Goal: Information Seeking & Learning: Learn about a topic

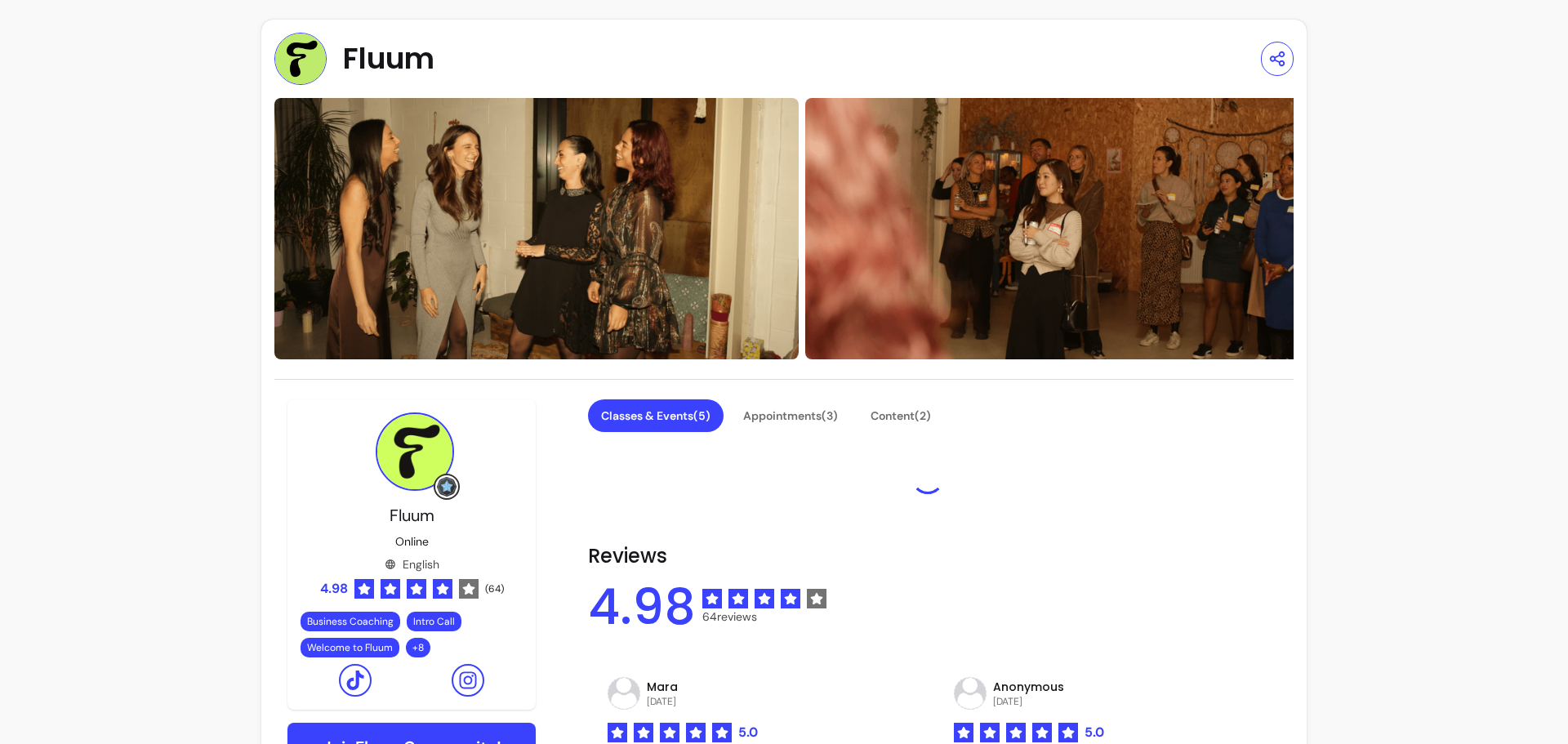
click at [372, 64] on span "Fluum" at bounding box center [389, 59] width 92 height 33
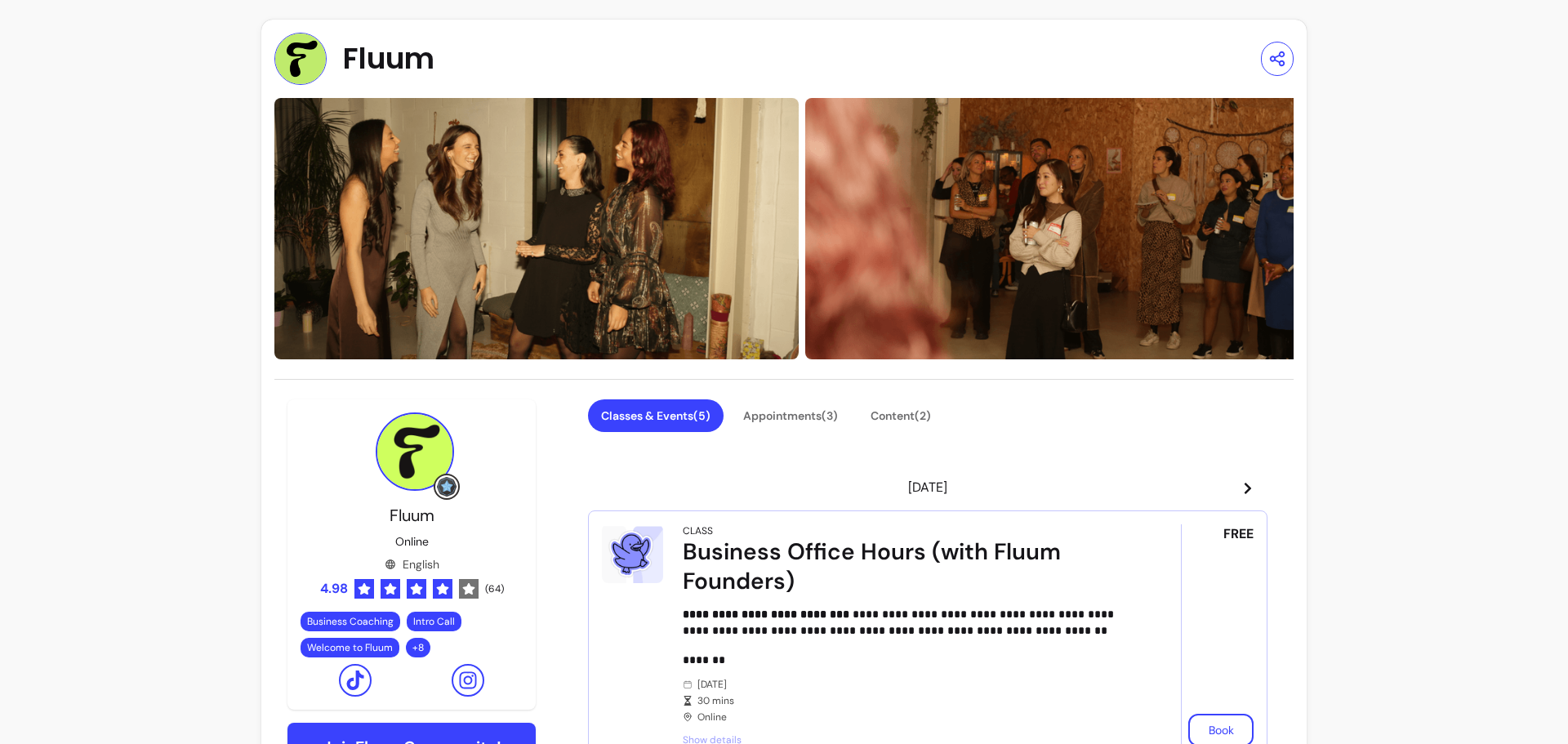
click at [397, 48] on span "Fluum" at bounding box center [389, 59] width 92 height 33
click at [281, 54] on img at bounding box center [300, 59] width 52 height 52
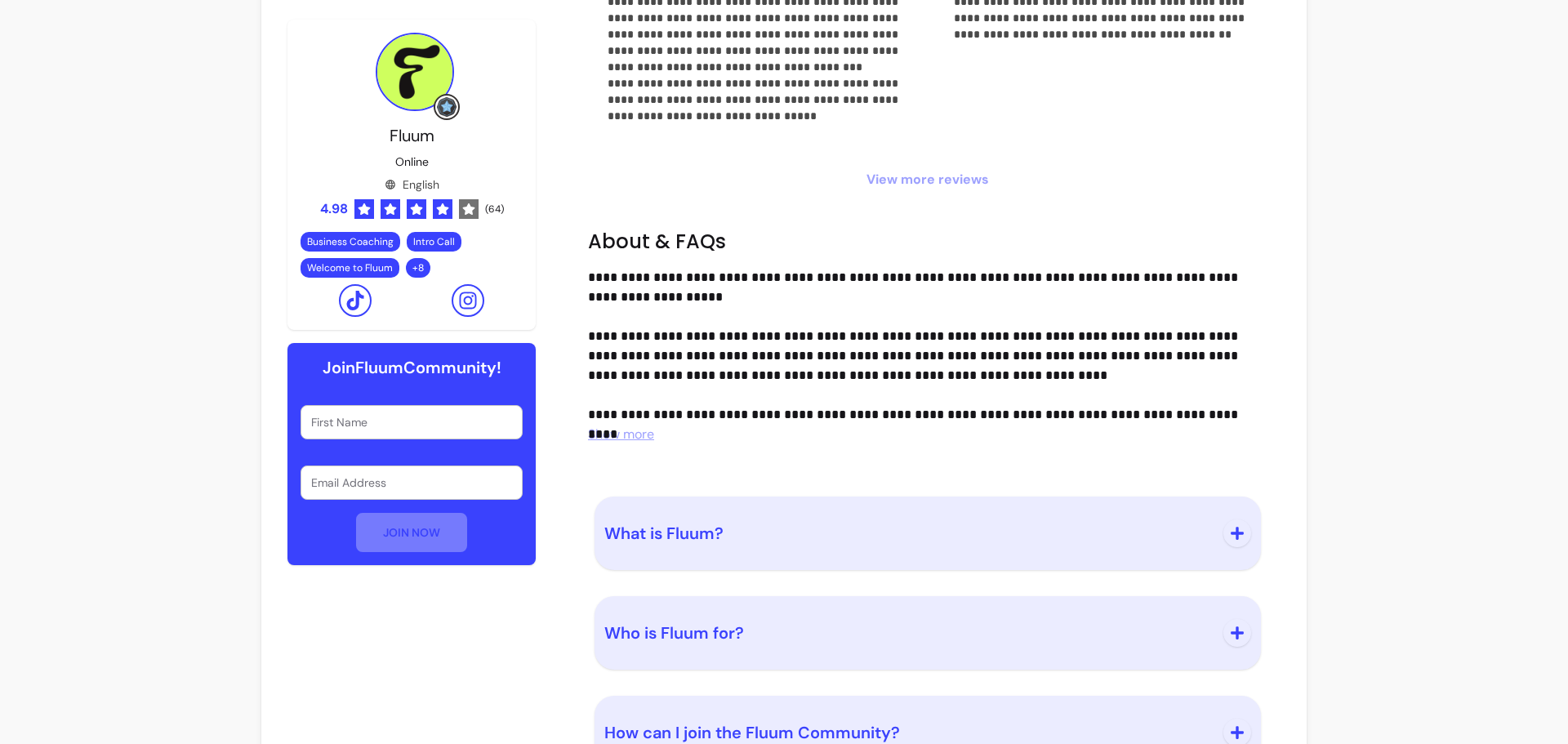
scroll to position [1269, 0]
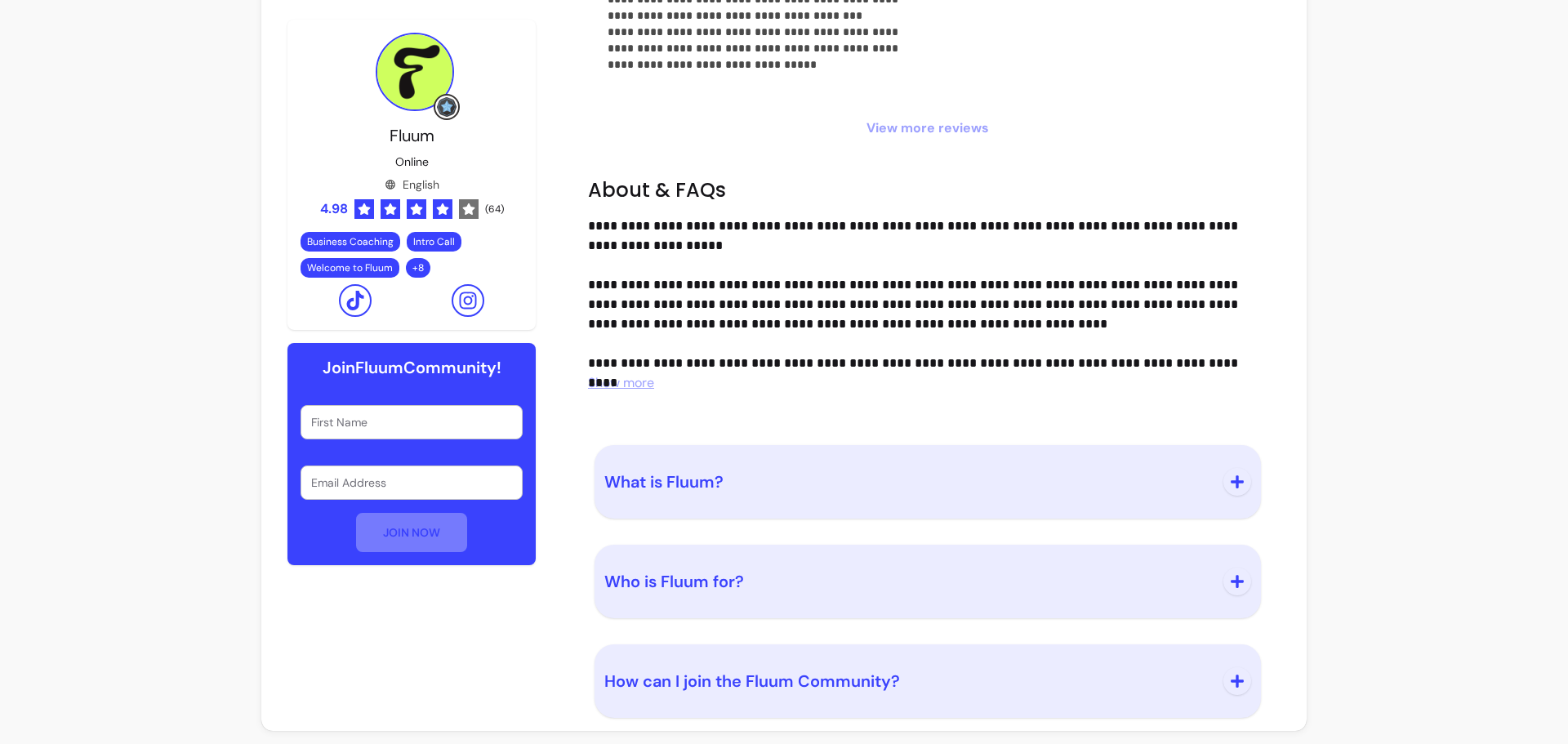
click at [1211, 568] on button "Who is Fluum for?" at bounding box center [928, 581] width 647 height 54
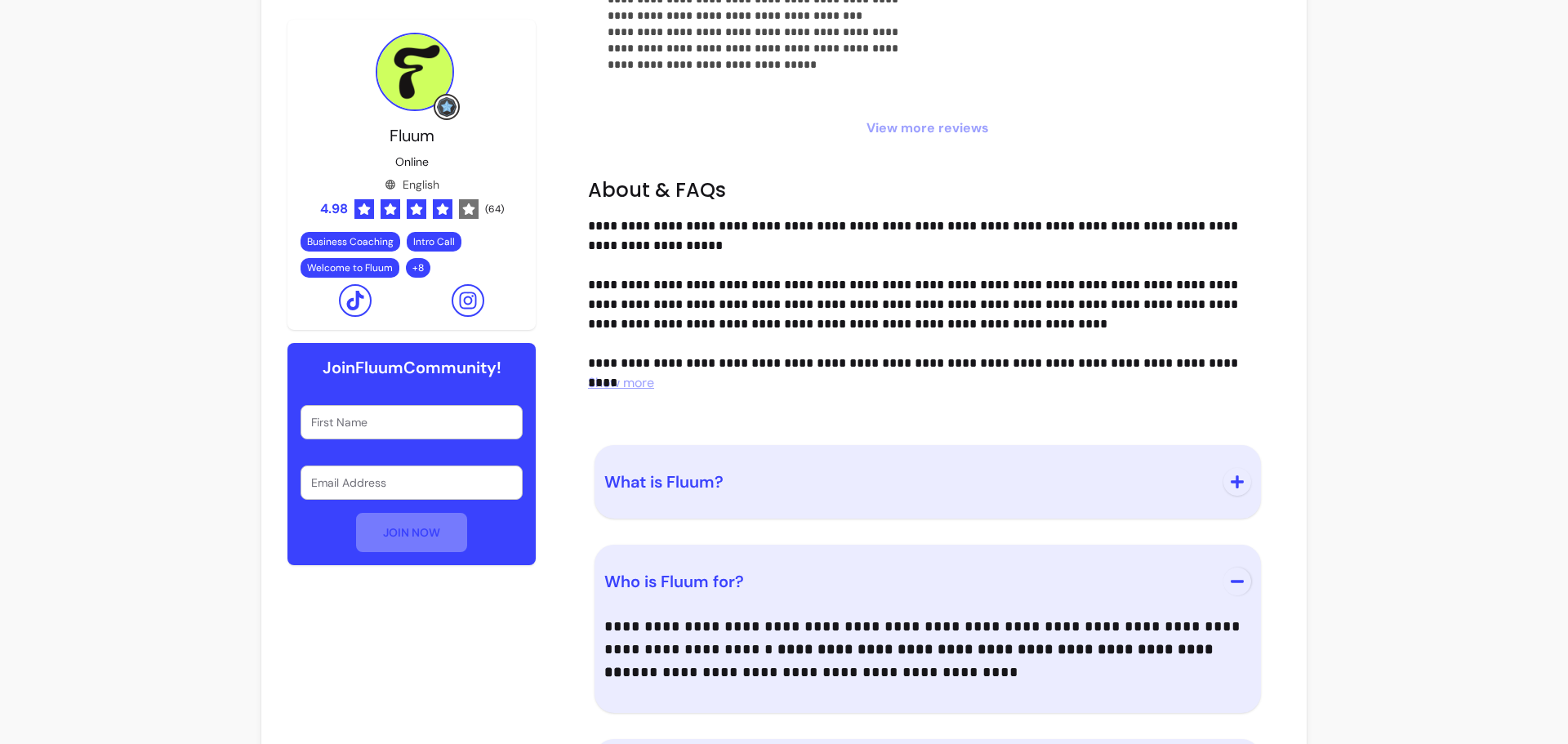
click at [1235, 489] on icon "button" at bounding box center [1237, 482] width 15 height 15
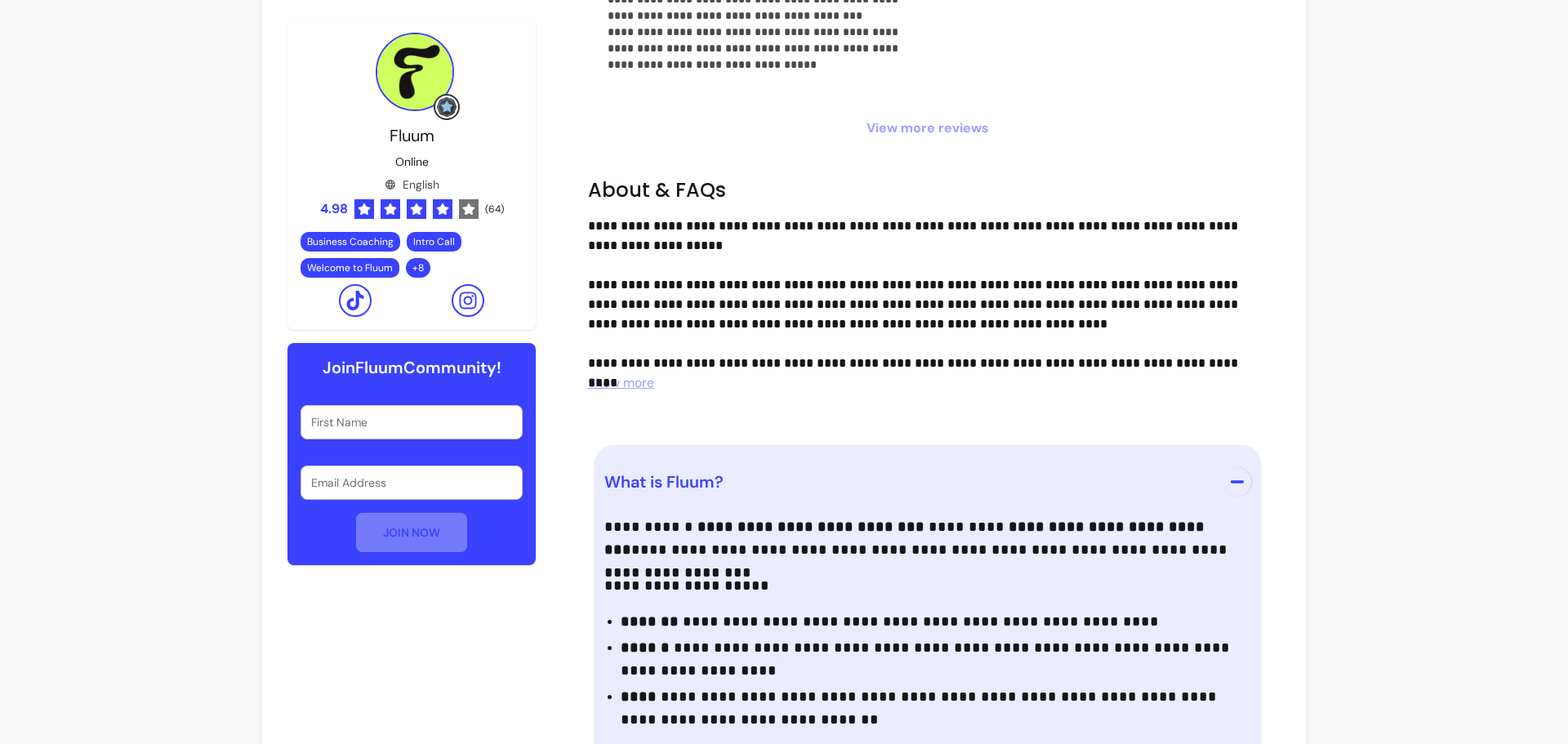
click at [1163, 609] on div "**********" at bounding box center [928, 652] width 647 height 274
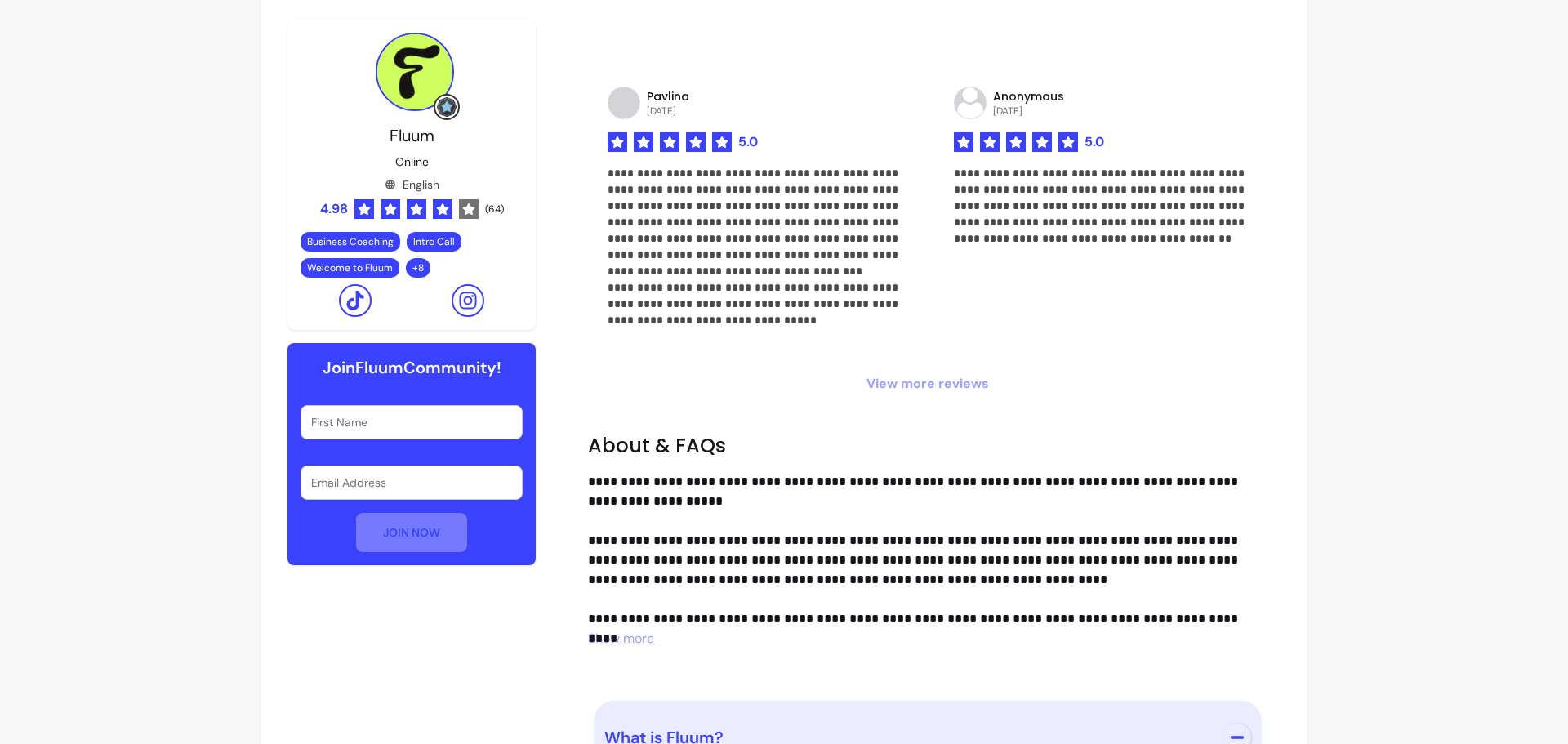
scroll to position [0, 0]
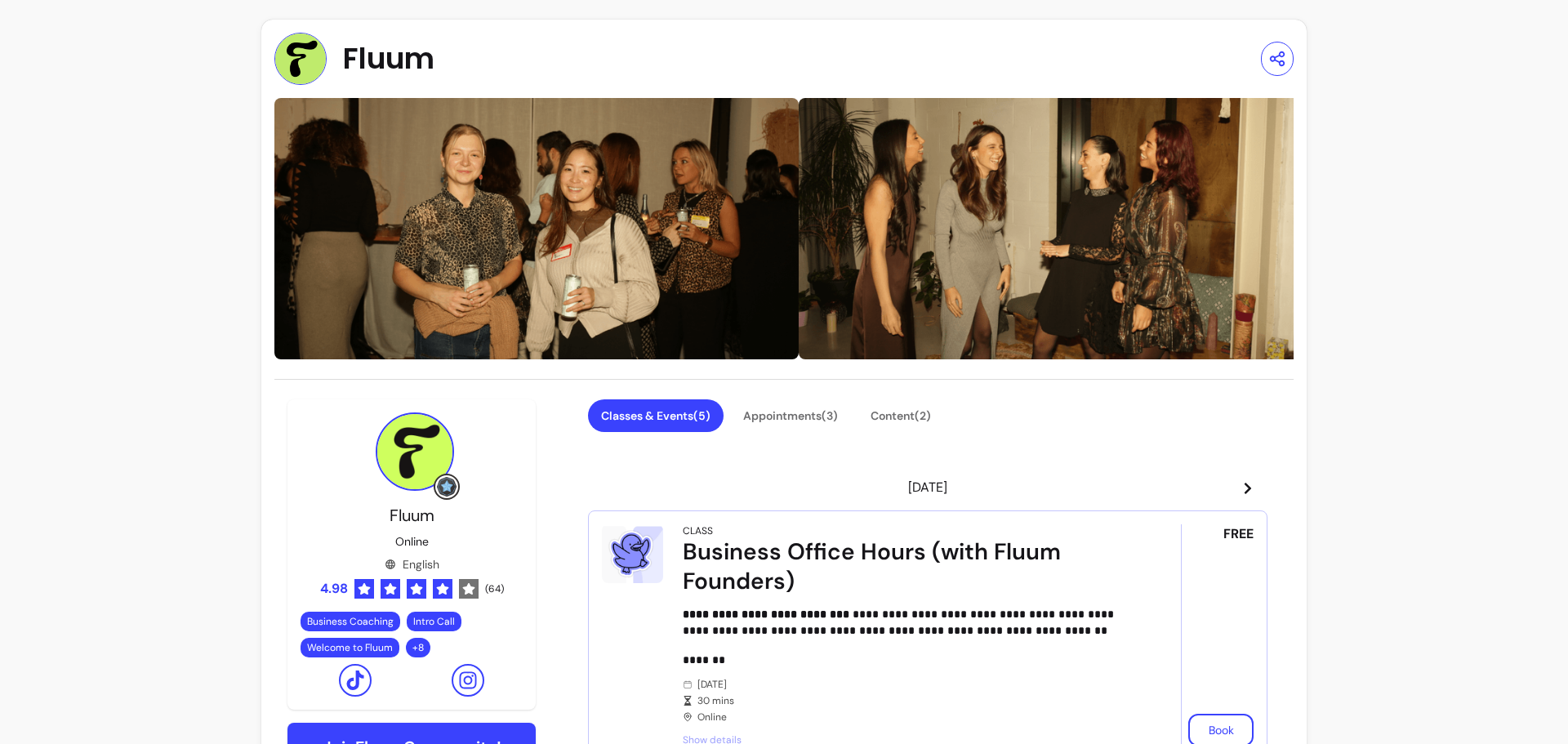
click at [303, 58] on img at bounding box center [300, 59] width 52 height 52
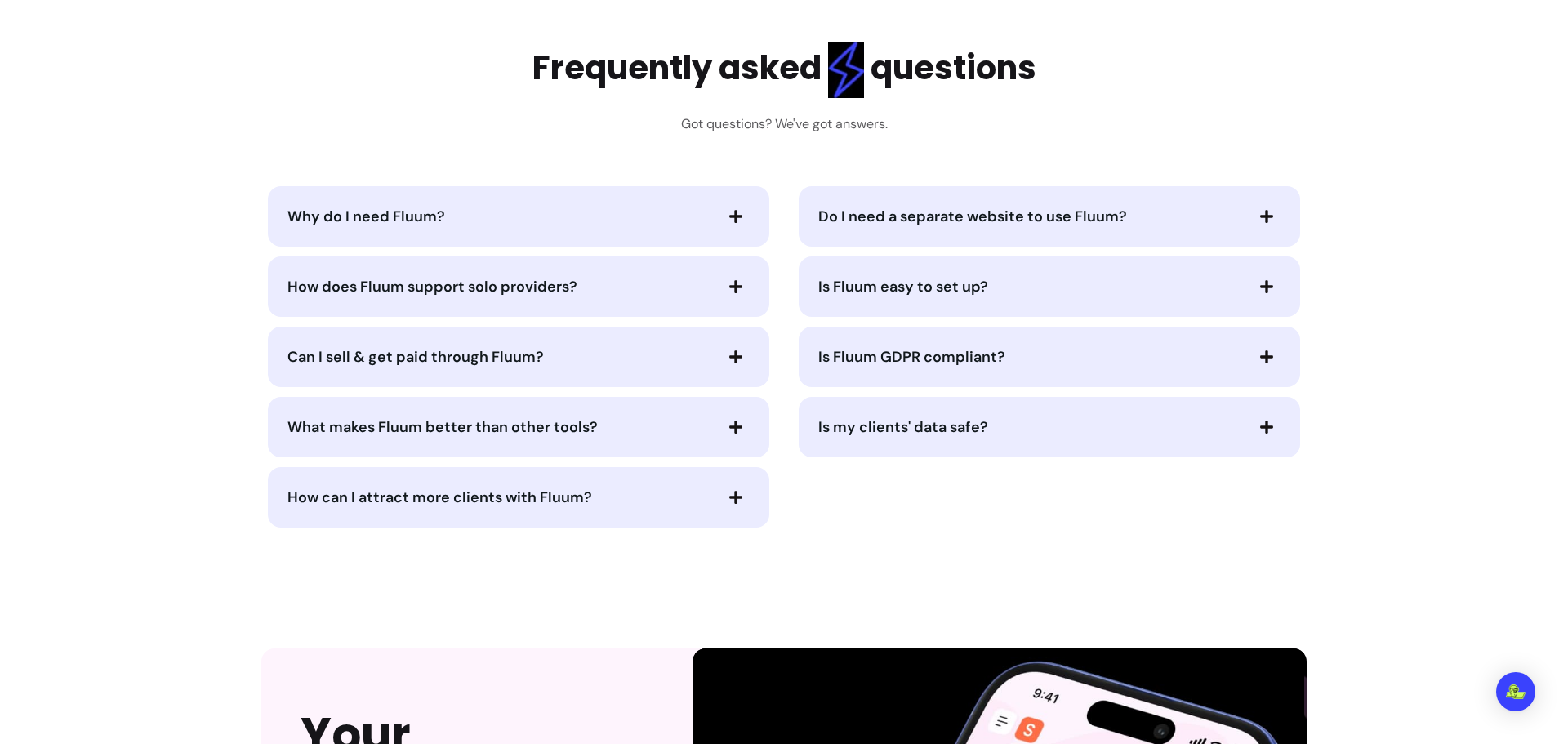
scroll to position [3202, 0]
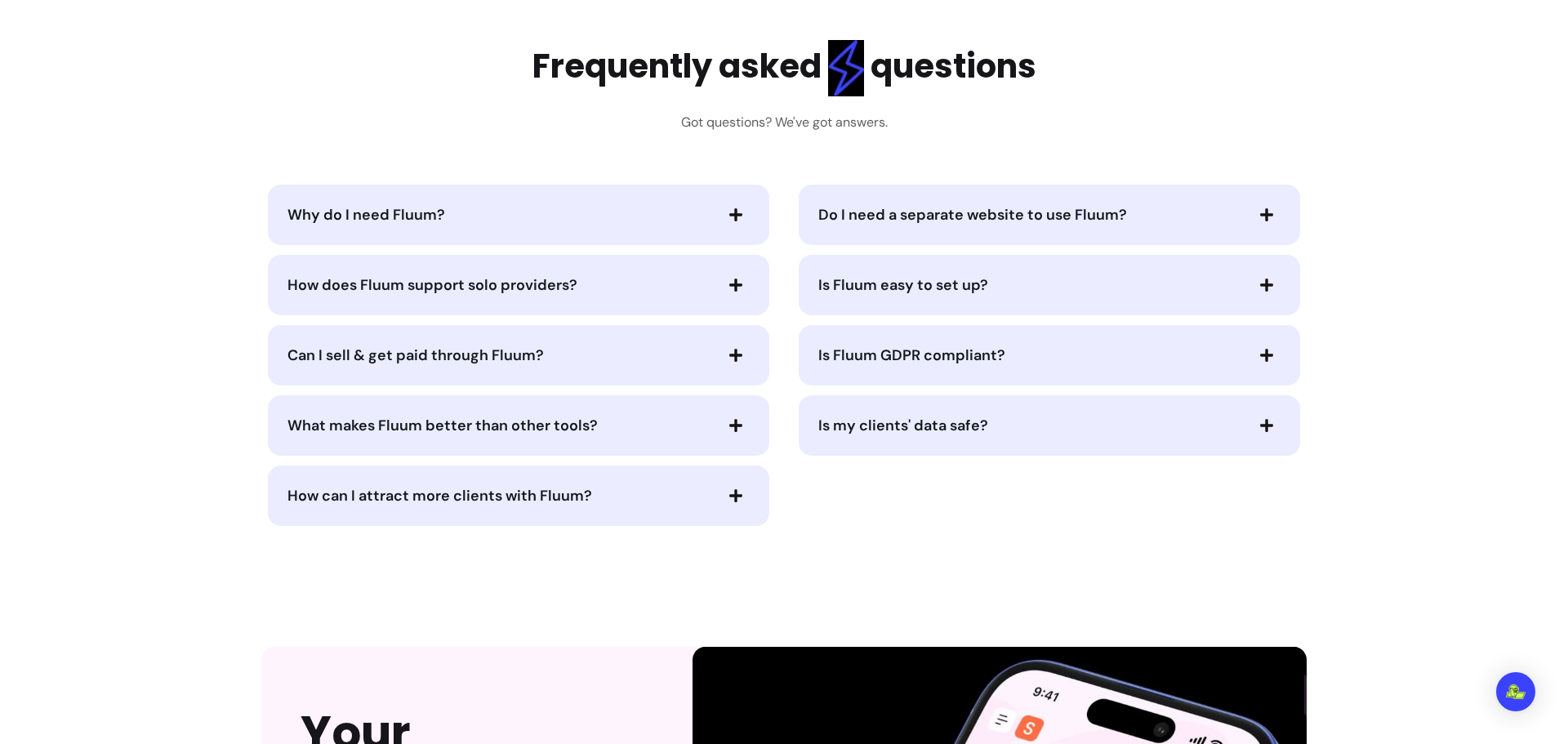
click at [1200, 226] on button "Do I need a separate website to use Fluum?" at bounding box center [1049, 215] width 462 height 28
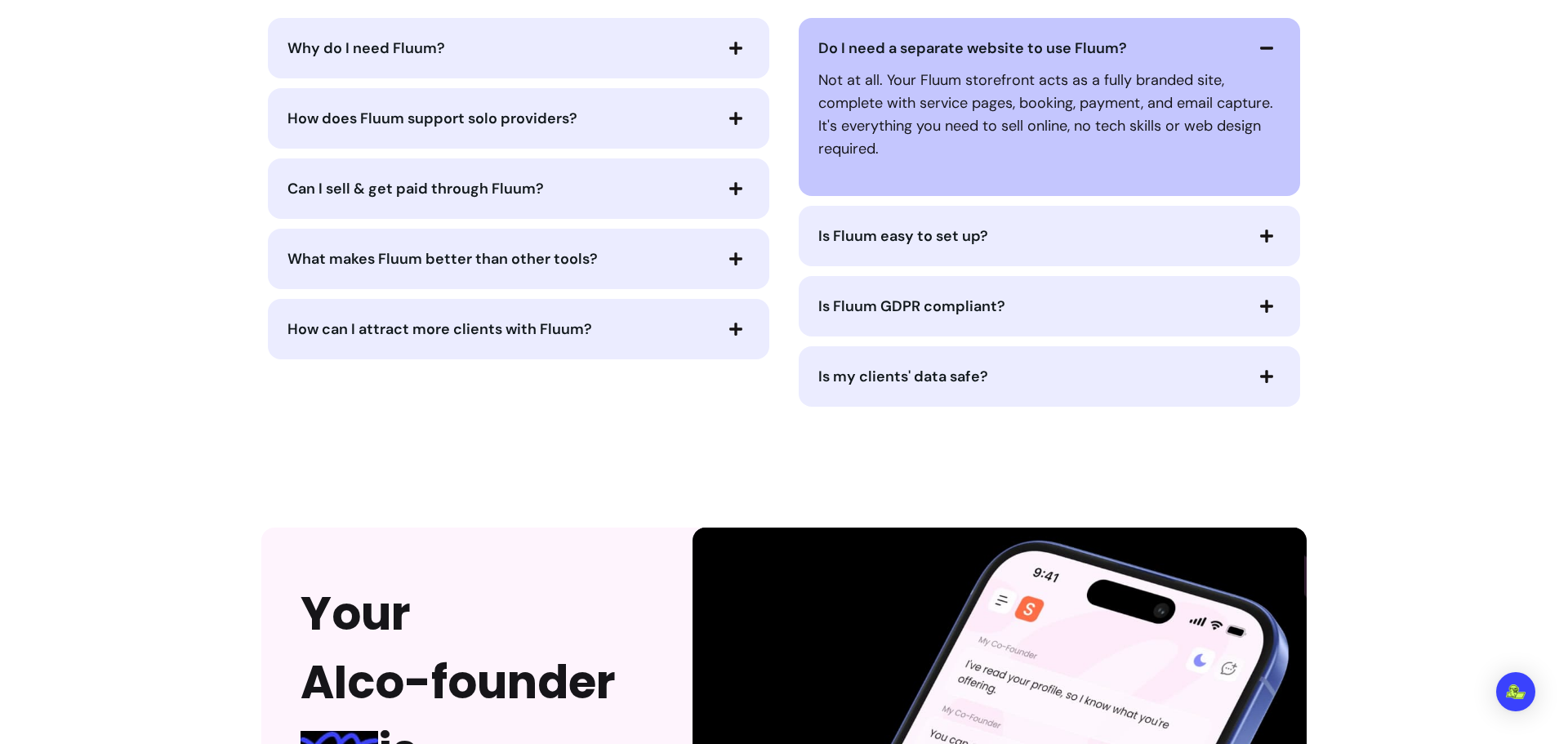
scroll to position [3399, 0]
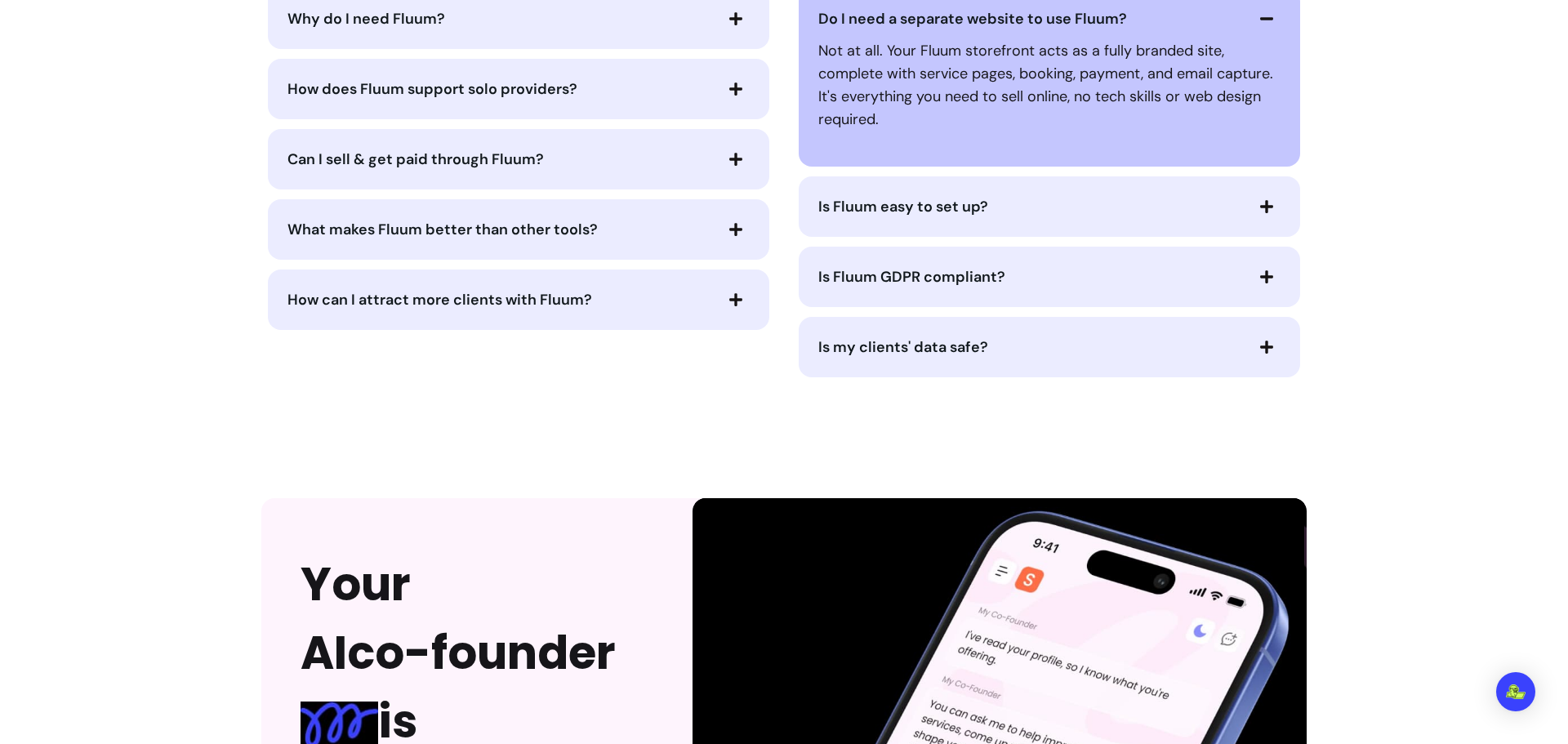
click at [1253, 269] on span "button" at bounding box center [1267, 277] width 28 height 28
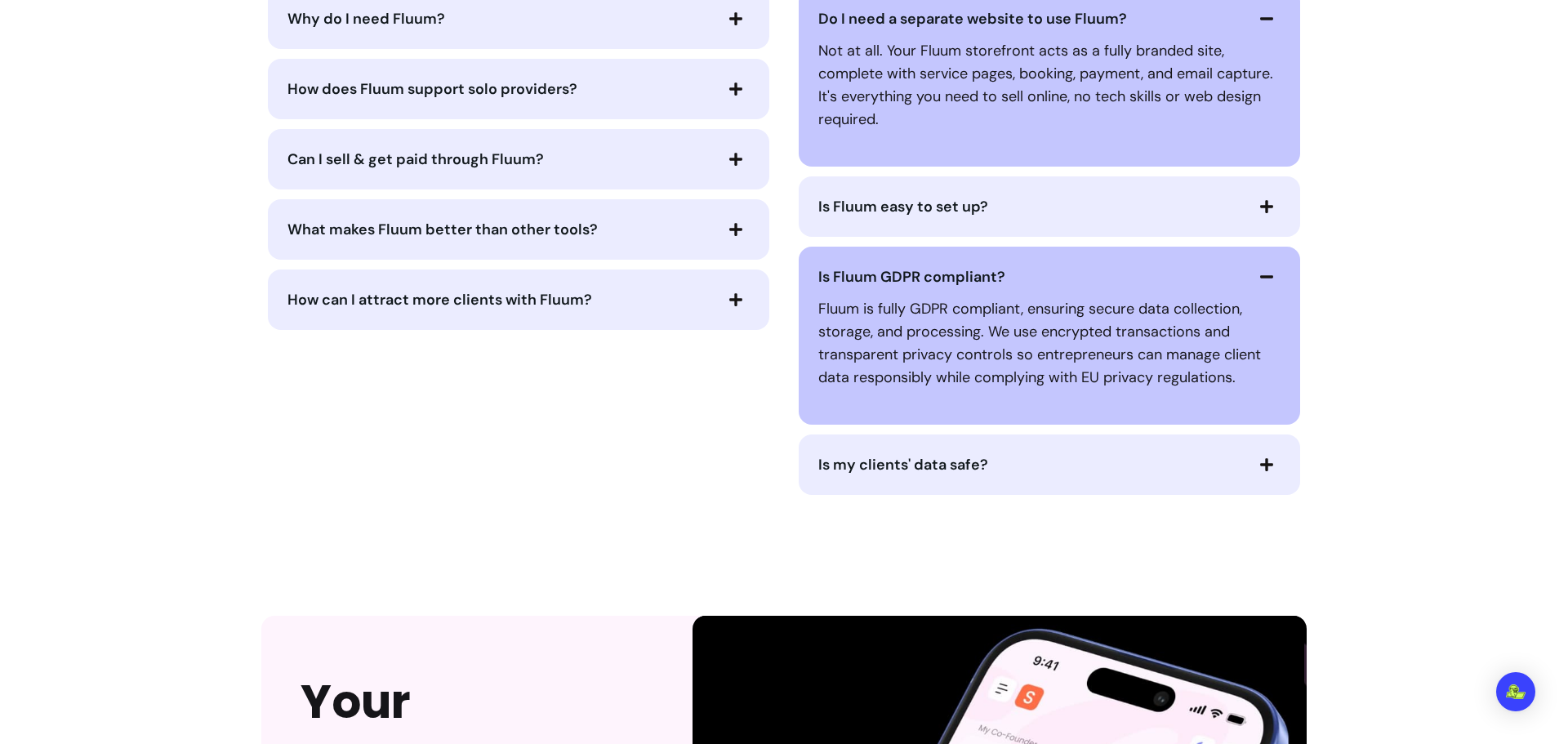
click at [1045, 458] on span "Is my clients' data safe?" at bounding box center [1030, 465] width 424 height 23
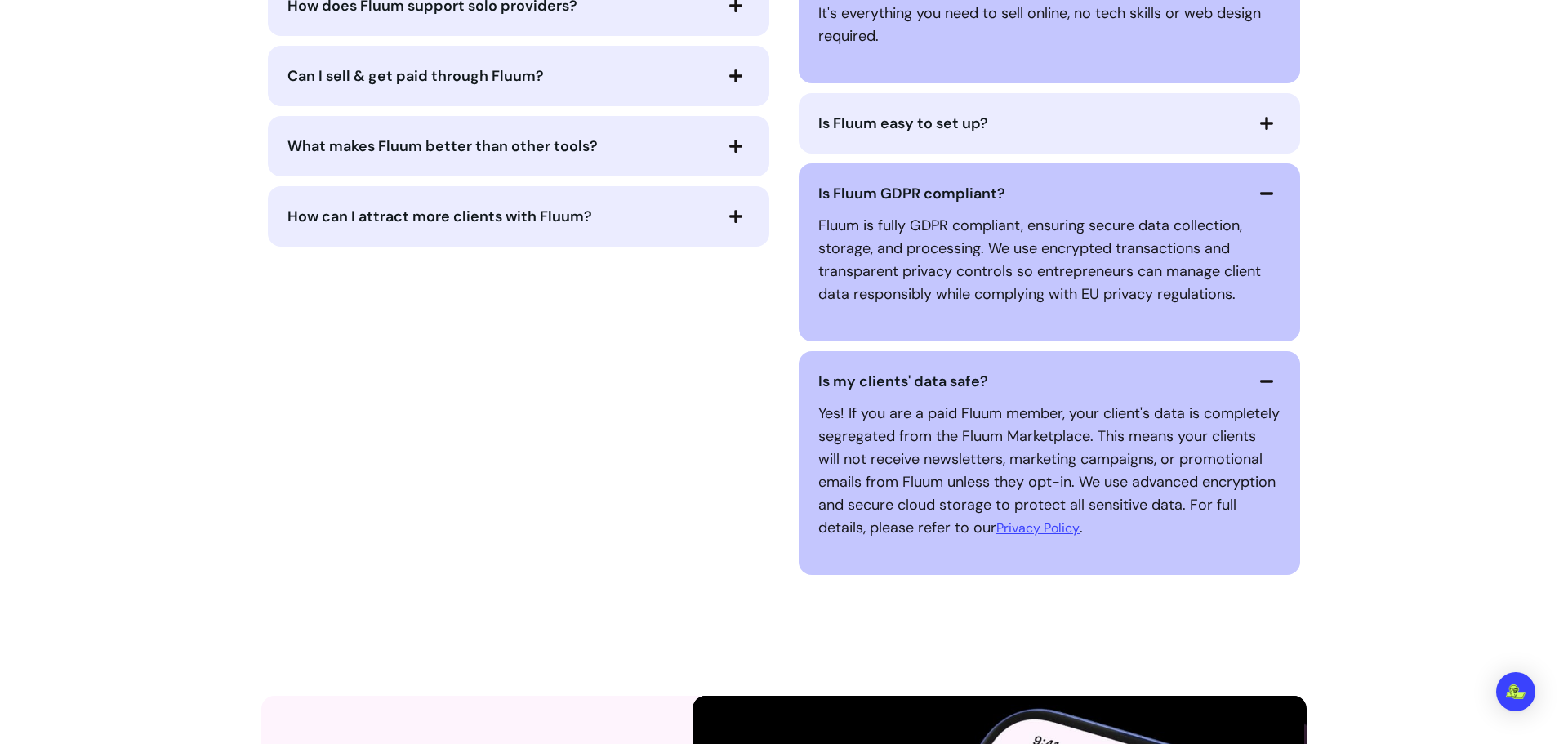
scroll to position [3496, 0]
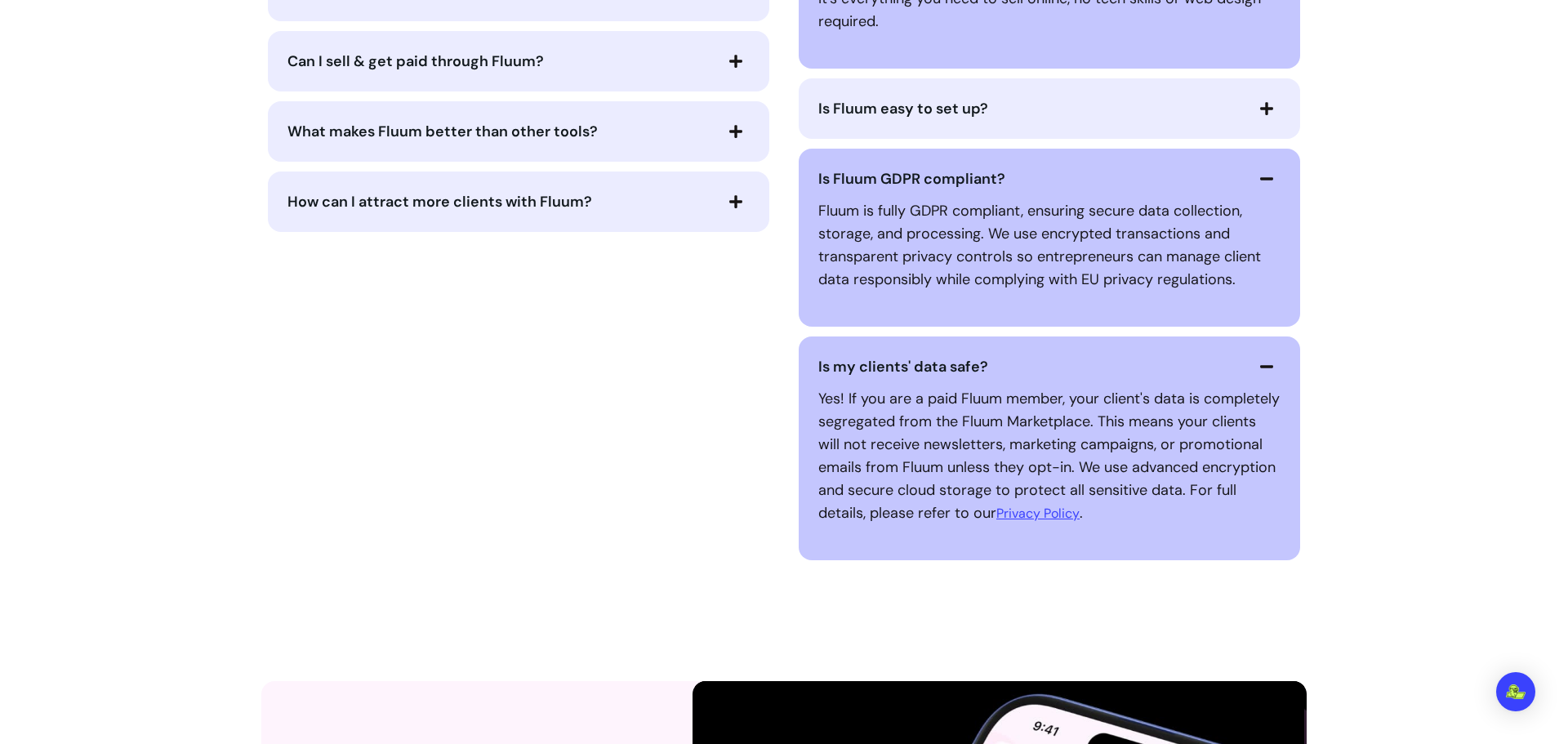
click at [1253, 355] on span "button" at bounding box center [1267, 367] width 28 height 28
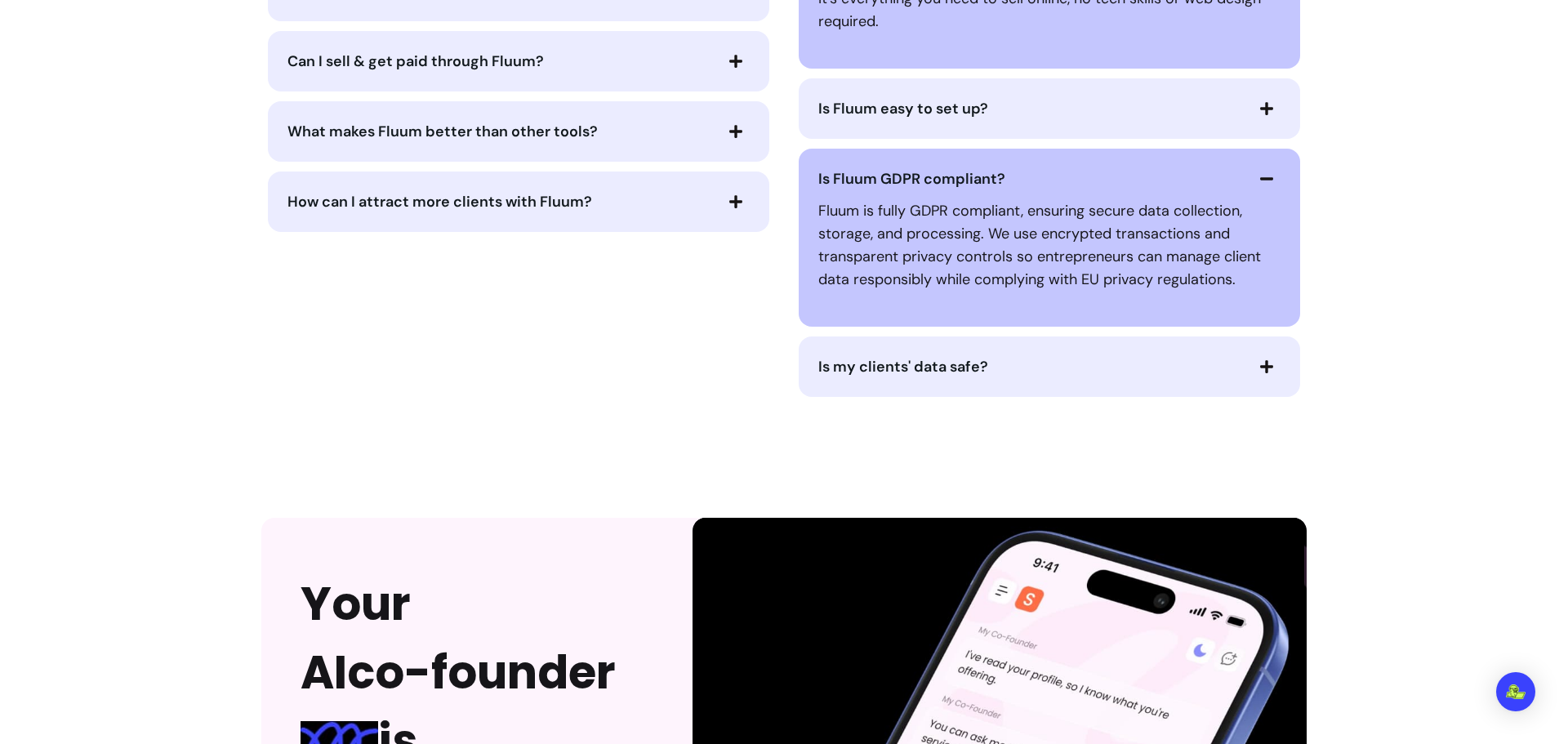
click at [722, 194] on span "button" at bounding box center [736, 202] width 28 height 28
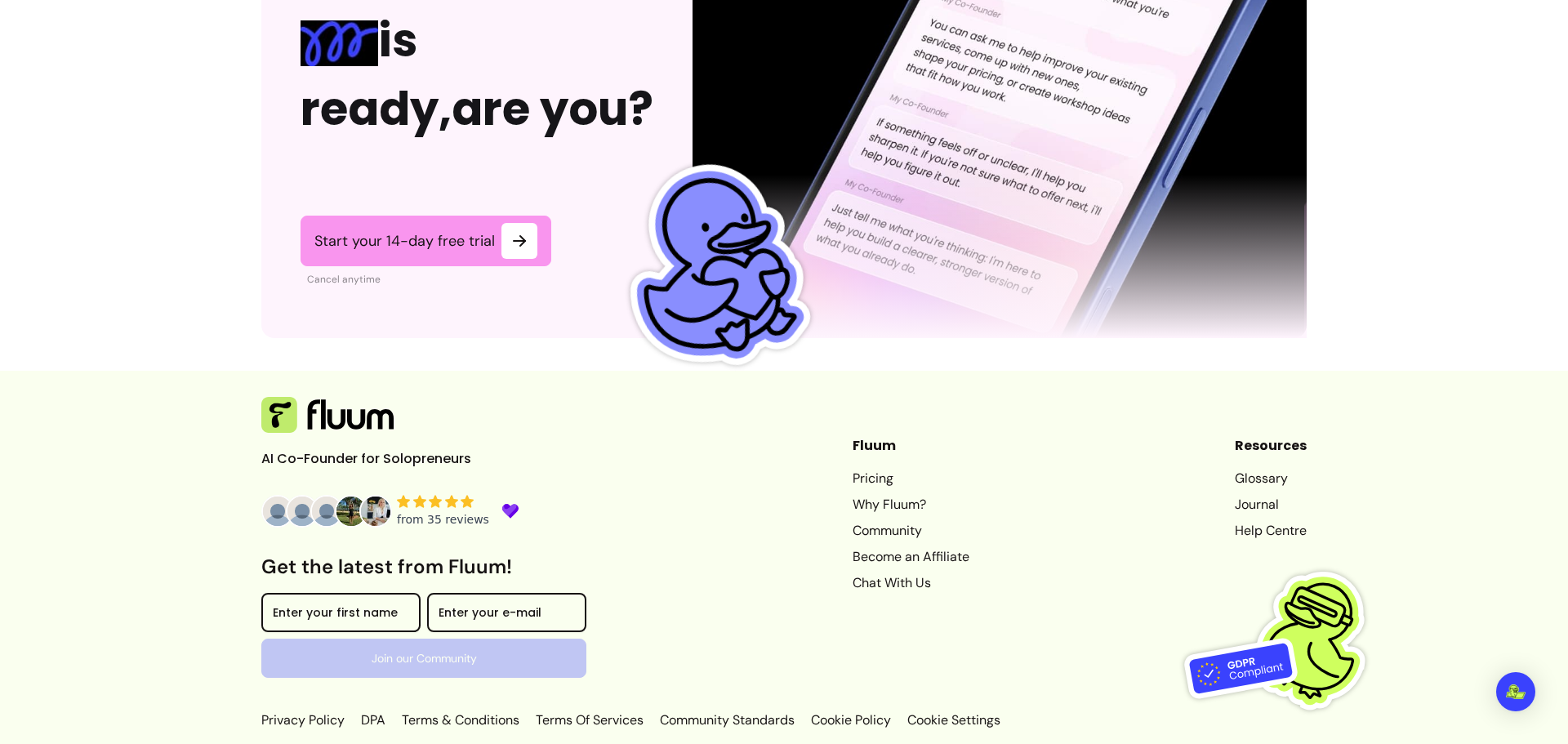
scroll to position [4216, 0]
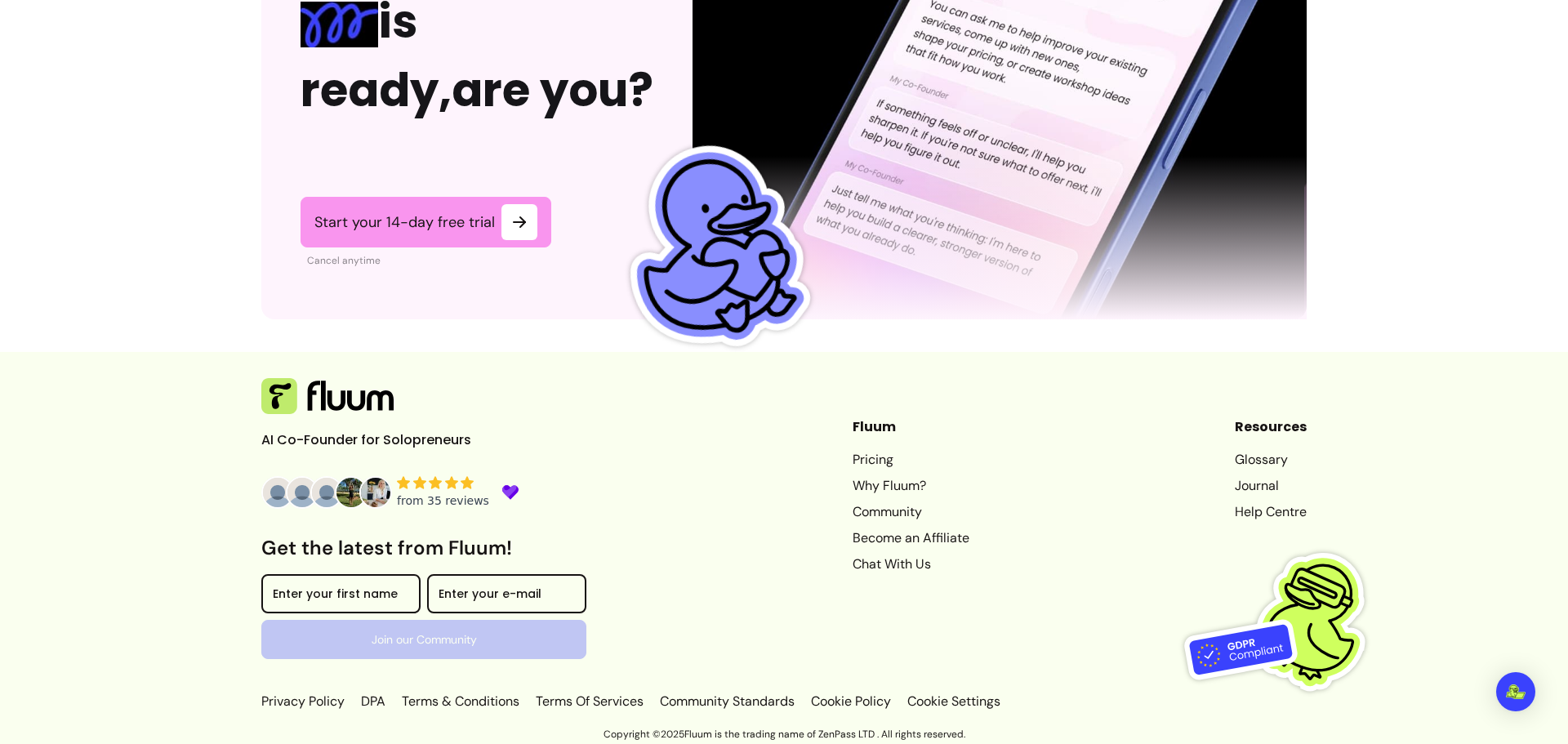
click at [1247, 486] on link "Journal" at bounding box center [1270, 486] width 72 height 20
